Goal: Check status: Check status

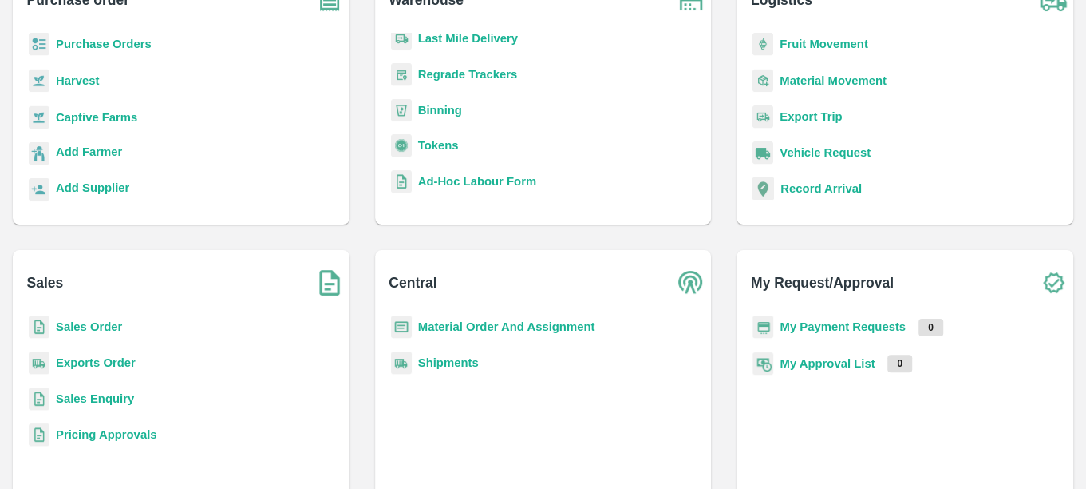
scroll to position [133, 0]
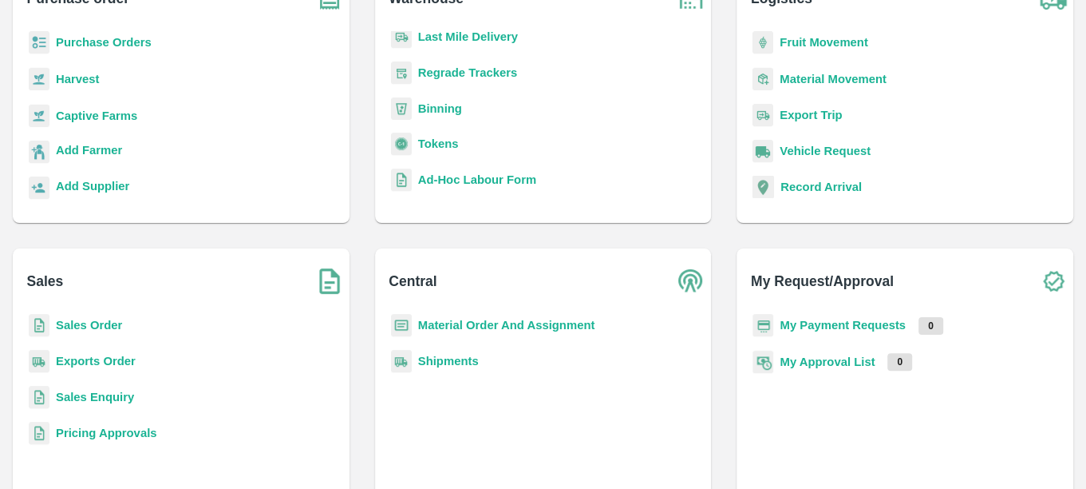
click at [446, 364] on b "Shipments" at bounding box center [448, 360] width 61 height 13
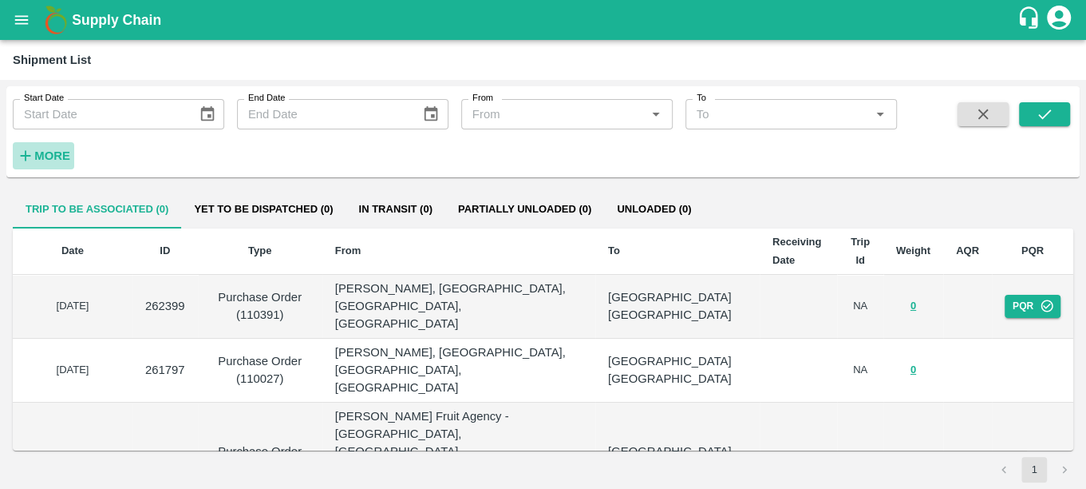
click at [60, 156] on strong "More" at bounding box center [52, 155] width 36 height 13
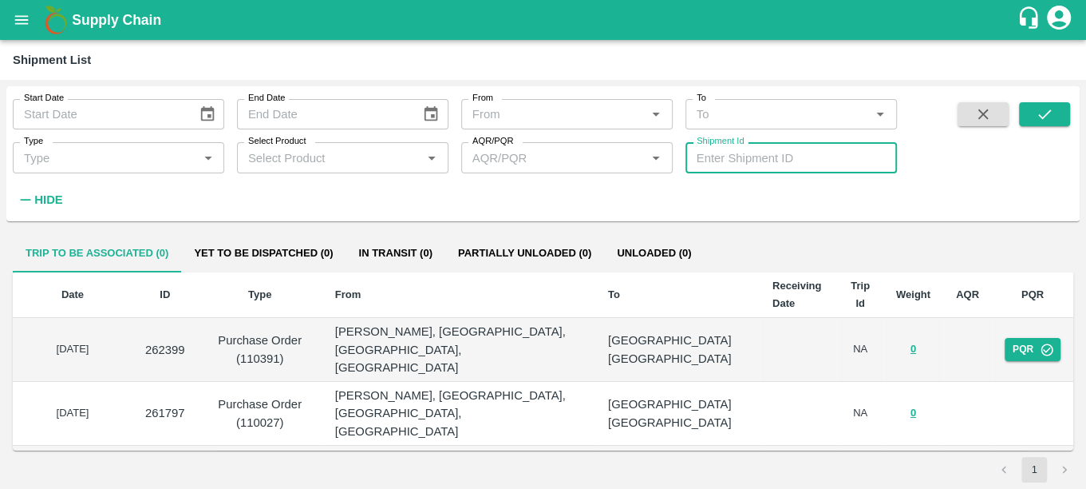
click at [770, 154] on input "Shipment Id" at bounding box center [792, 157] width 212 height 30
paste input "356832"
type input "356832"
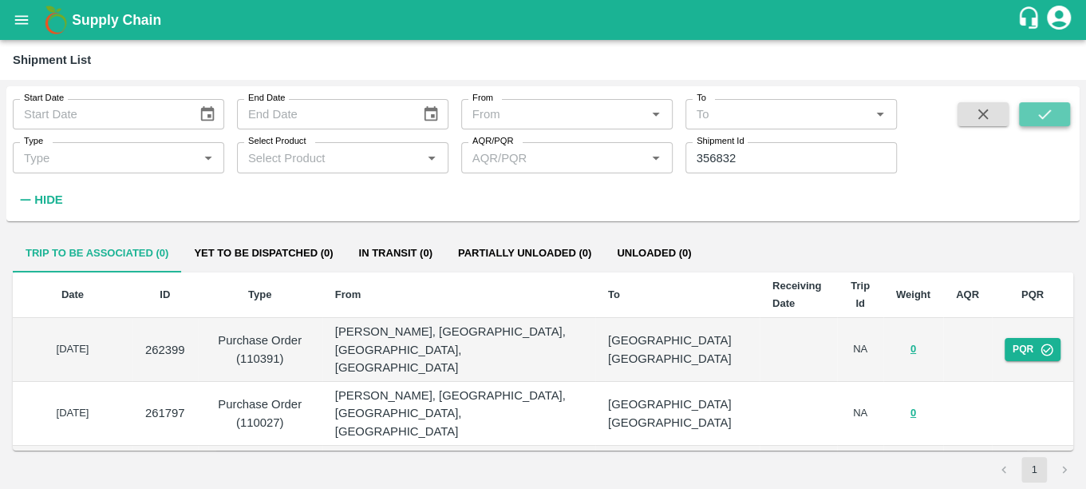
click at [1035, 107] on button "submit" at bounding box center [1044, 114] width 51 height 24
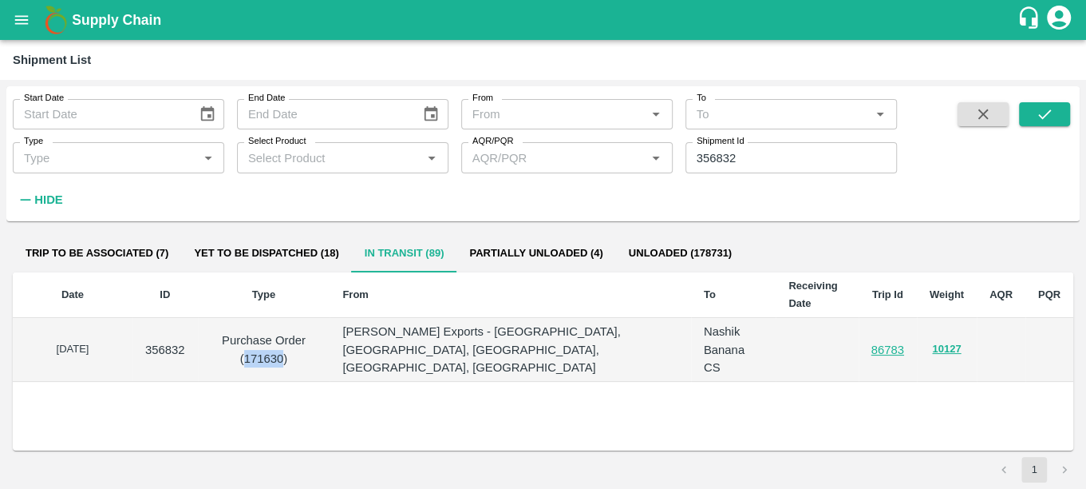
drag, startPoint x: 291, startPoint y: 347, endPoint x: 255, endPoint y: 346, distance: 35.9
click at [255, 346] on p "Purchase Order (171630)" at bounding box center [264, 349] width 107 height 36
copy p "171630"
click at [23, 29] on button "open drawer" at bounding box center [21, 20] width 37 height 37
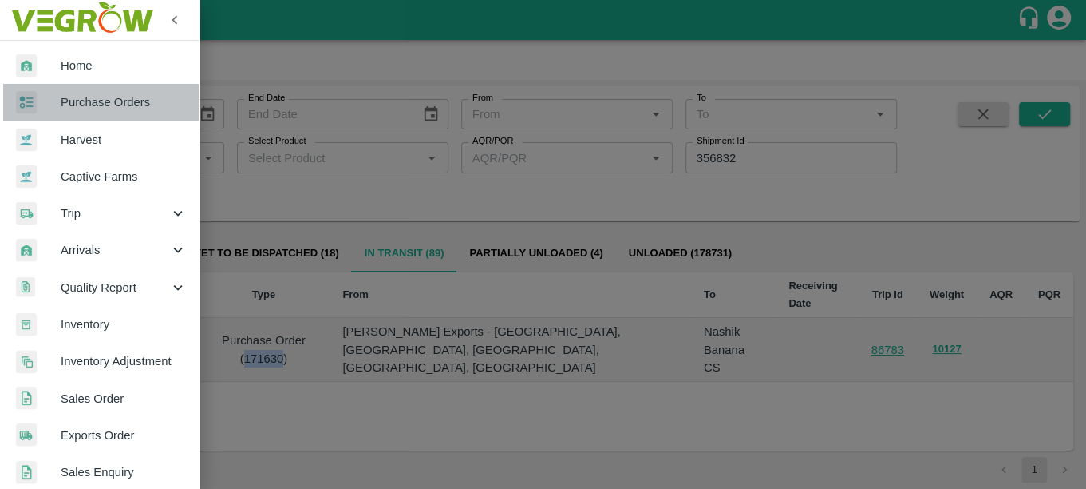
click at [129, 119] on link "Purchase Orders" at bounding box center [100, 102] width 200 height 37
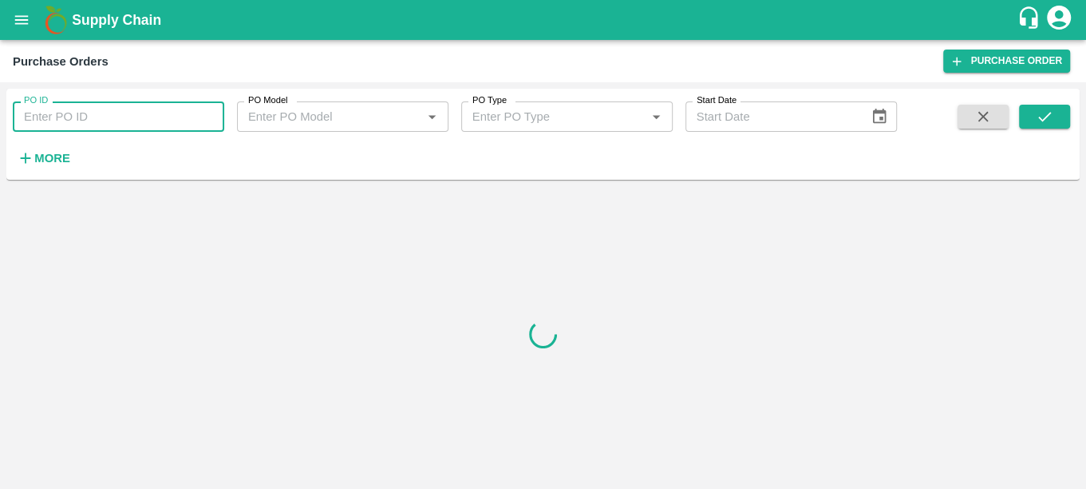
click at [127, 122] on input "PO ID" at bounding box center [119, 116] width 212 height 30
paste input "171630"
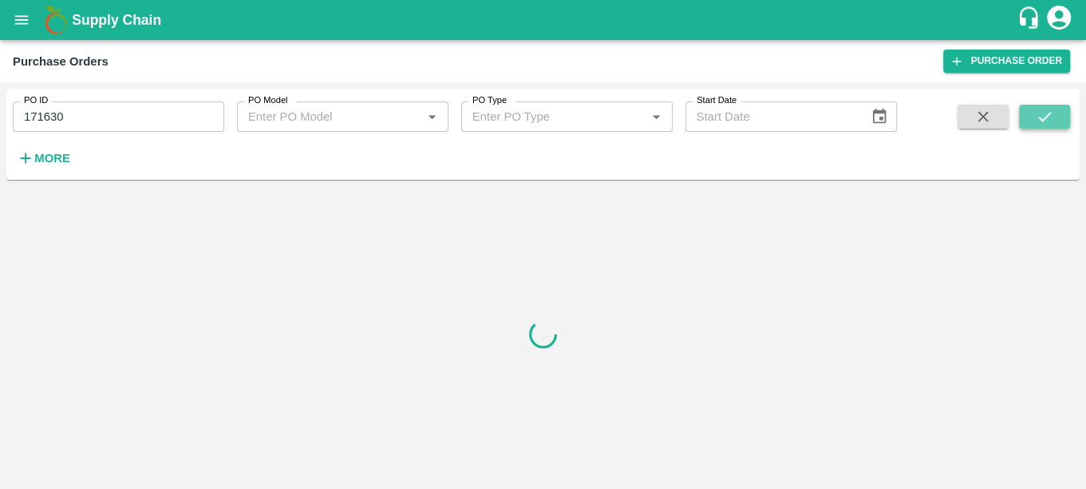
click at [1058, 115] on button "submit" at bounding box center [1044, 117] width 51 height 24
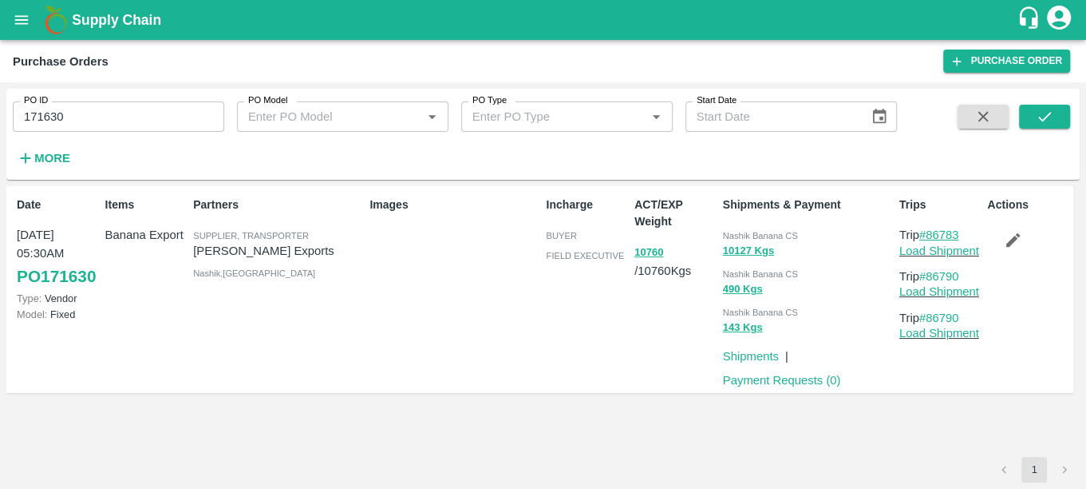
click at [950, 236] on link "#86783" at bounding box center [940, 234] width 40 height 13
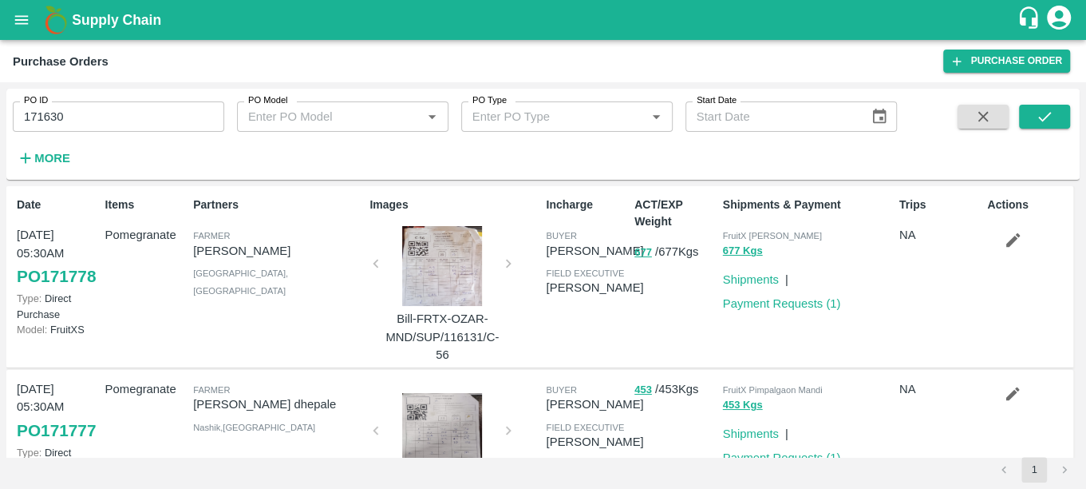
click at [29, 20] on icon "open drawer" at bounding box center [22, 20] width 18 height 18
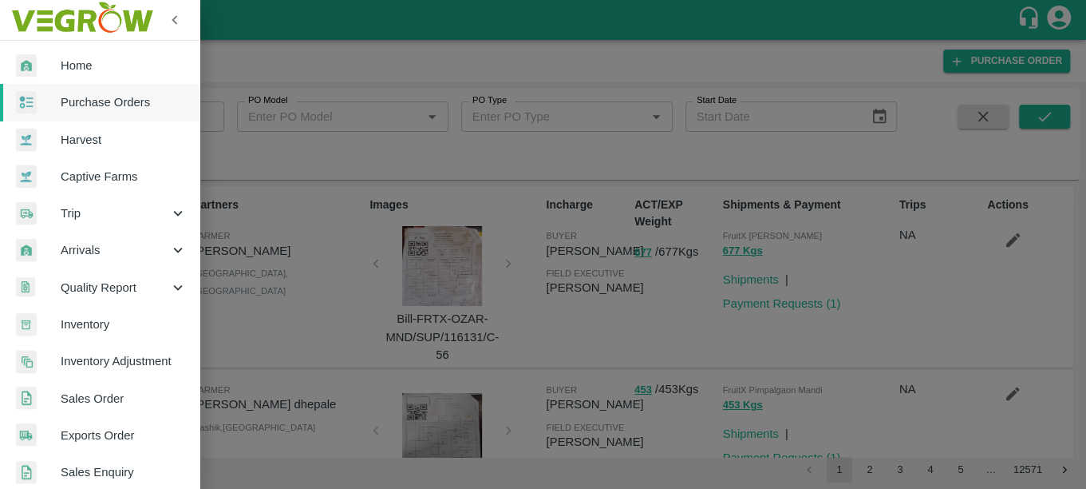
click at [214, 105] on div at bounding box center [543, 244] width 1086 height 489
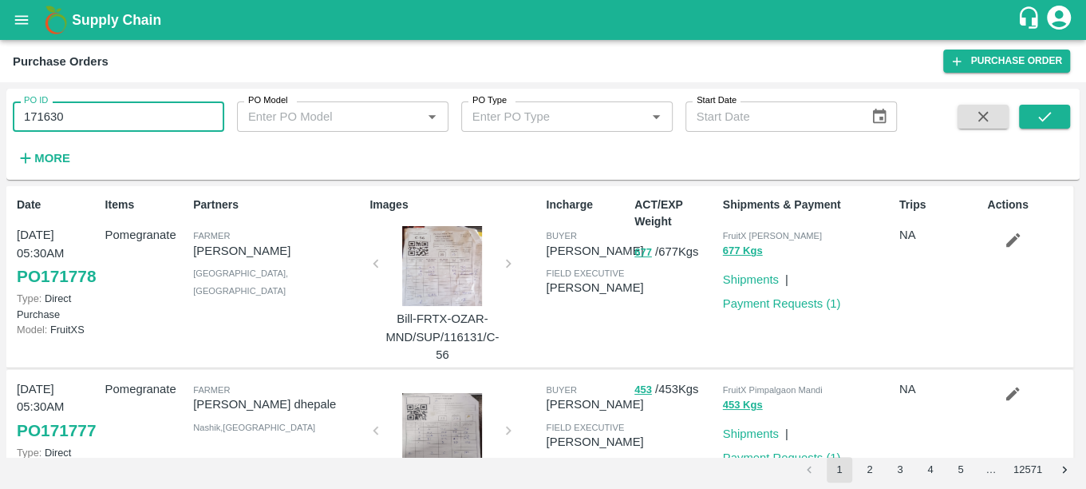
drag, startPoint x: 81, startPoint y: 120, endPoint x: -5, endPoint y: 125, distance: 86.3
click at [0, 125] on html "Supply Chain Purchase Orders Purchase Order PO ID 171630 PO ID PO Model PO Mode…" at bounding box center [543, 244] width 1086 height 489
paste input "text"
type input "171413"
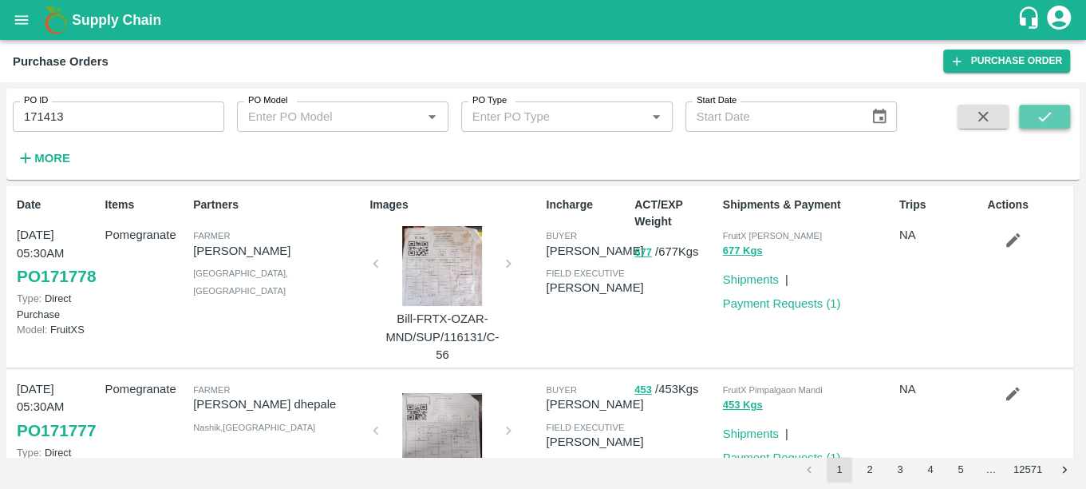
click at [1047, 105] on button "submit" at bounding box center [1044, 117] width 51 height 24
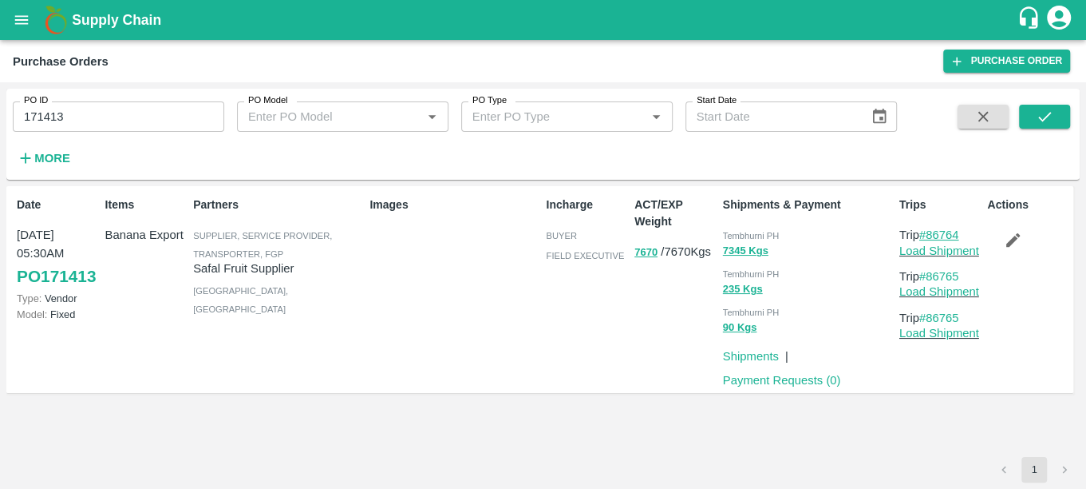
click at [933, 231] on link "#86764" at bounding box center [940, 234] width 40 height 13
